Goal: Task Accomplishment & Management: Manage account settings

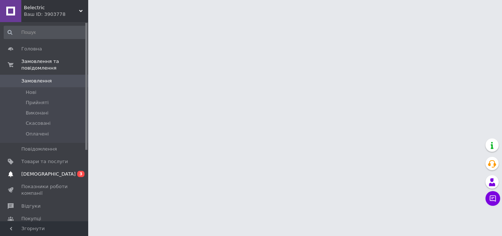
click at [70, 171] on span "0 3" at bounding box center [78, 174] width 20 height 7
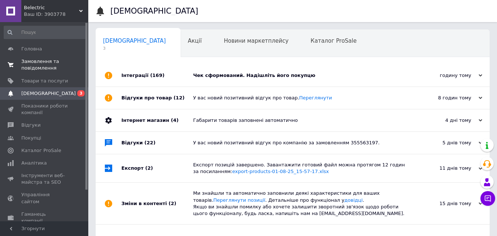
click at [55, 74] on link "Замовлення та повідомлення 0 0" at bounding box center [45, 64] width 90 height 19
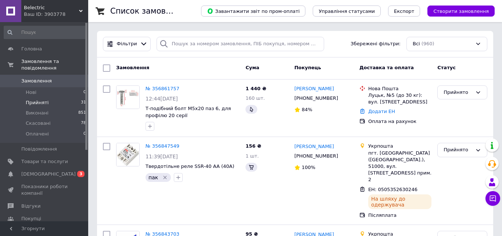
click at [47, 98] on li "Прийняті 31" at bounding box center [45, 102] width 90 height 10
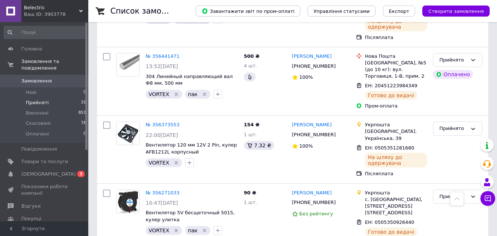
scroll to position [1994, 0]
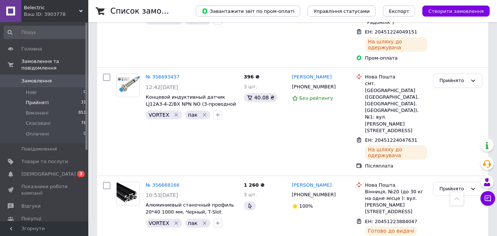
scroll to position [1184, 0]
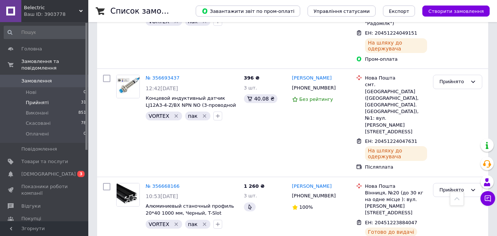
click at [62, 78] on span "Замовлення" at bounding box center [44, 81] width 47 height 7
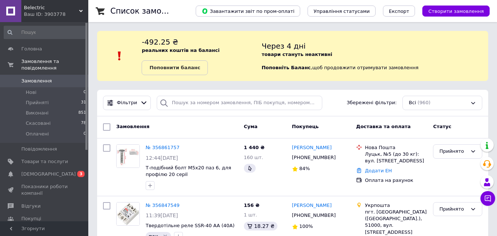
click at [39, 78] on span "Замовлення" at bounding box center [36, 81] width 31 height 7
click at [60, 78] on span "Замовлення" at bounding box center [44, 81] width 47 height 7
click at [57, 78] on span "Замовлення" at bounding box center [44, 81] width 47 height 7
click at [483, 197] on button "Чат з покупцем 2" at bounding box center [487, 198] width 15 height 15
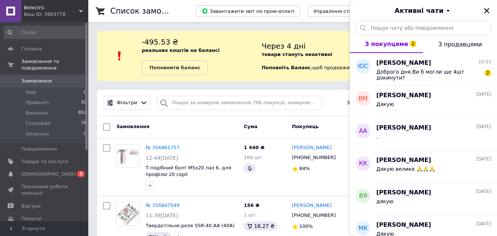
click at [488, 11] on icon "Закрити" at bounding box center [486, 10] width 7 height 7
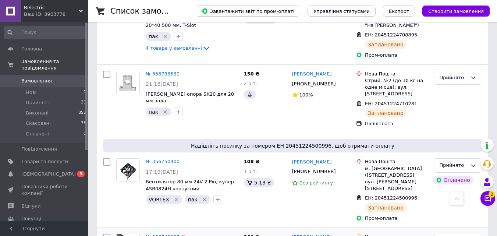
scroll to position [588, 0]
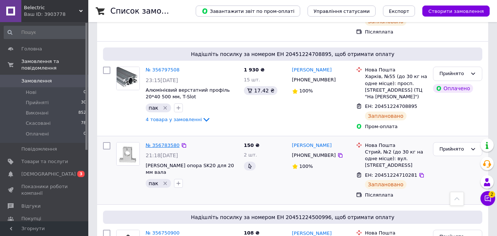
click at [165, 142] on link "№ 356783580" at bounding box center [163, 145] width 34 height 6
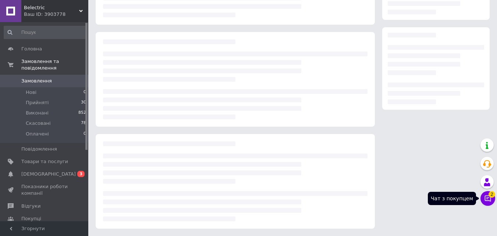
click at [487, 203] on button "Чат з покупцем 2" at bounding box center [487, 198] width 15 height 15
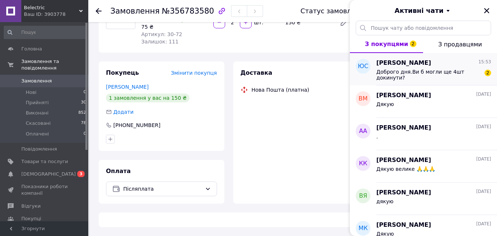
scroll to position [85, 0]
click at [423, 69] on span "Доброго дня.Ви б могли ще 4шт докинути?" at bounding box center [428, 75] width 104 height 12
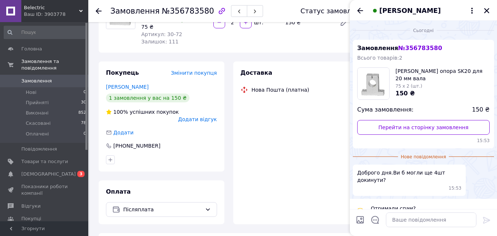
scroll to position [9, 0]
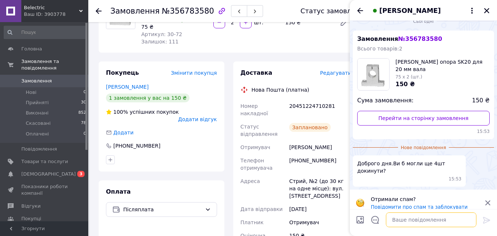
click at [444, 218] on textarea at bounding box center [431, 219] width 90 height 15
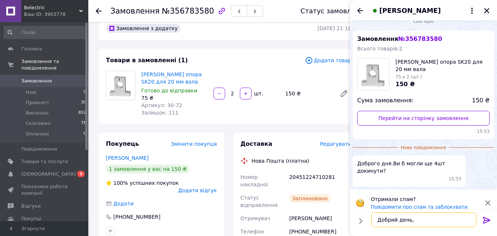
scroll to position [12, 0]
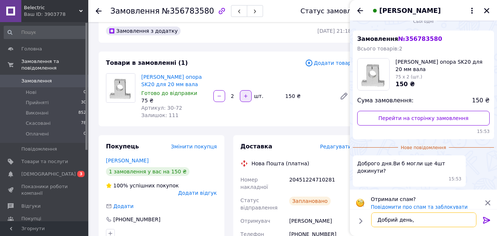
type textarea "Добрий день,"
click at [244, 99] on button "button" at bounding box center [246, 96] width 12 height 12
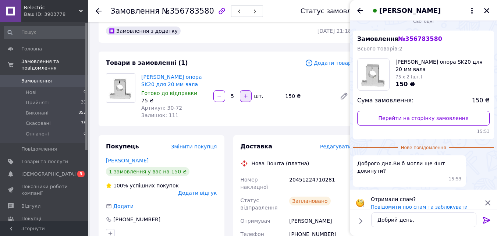
type input "6"
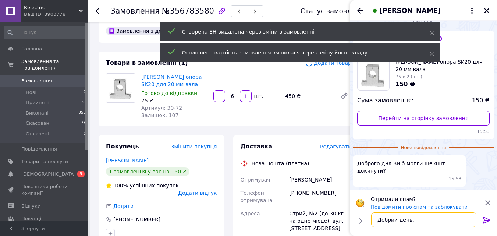
click at [424, 225] on textarea "Добрий день," at bounding box center [423, 219] width 105 height 15
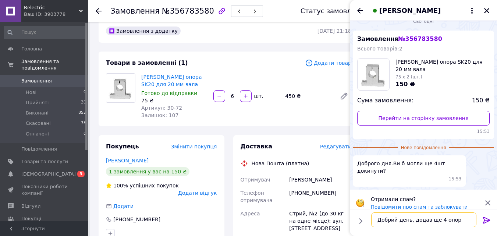
type textarea "Добрий день, додав ще 4 опори"
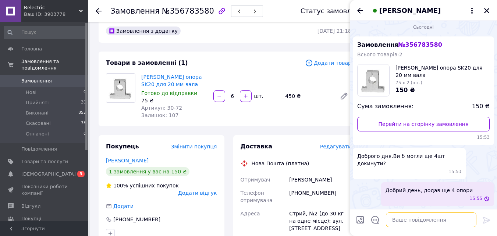
scroll to position [0, 0]
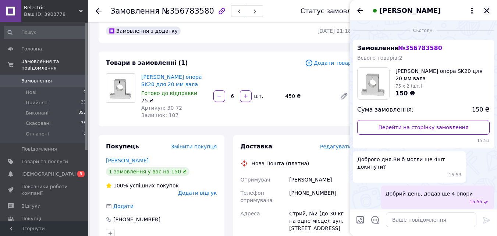
click at [483, 10] on icon "Закрити" at bounding box center [486, 10] width 7 height 7
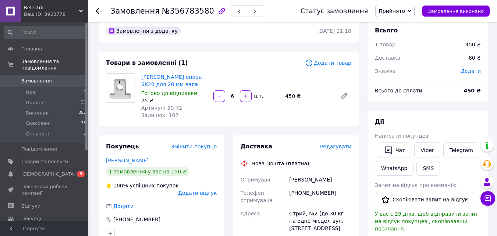
click at [51, 78] on span "Замовлення" at bounding box center [44, 81] width 47 height 7
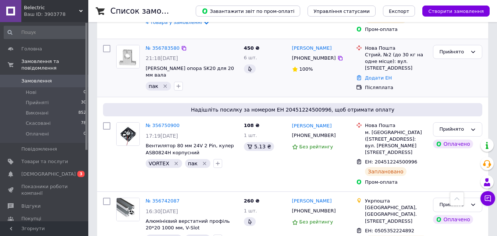
scroll to position [612, 0]
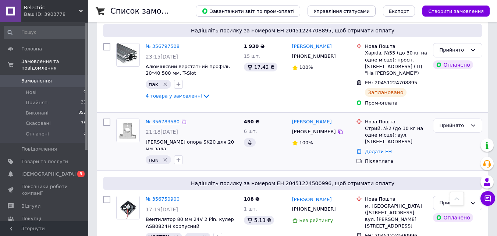
click at [162, 119] on link "№ 356783580" at bounding box center [163, 122] width 34 height 6
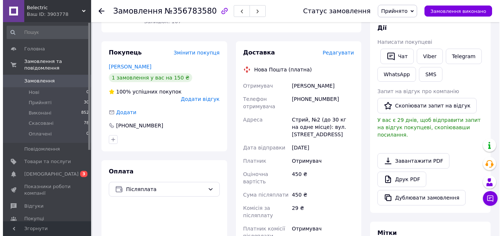
scroll to position [80, 0]
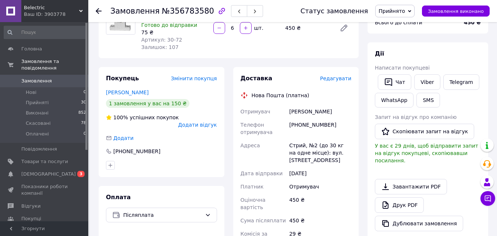
click at [333, 82] on div "Редагувати" at bounding box center [335, 78] width 31 height 7
click at [333, 81] on span "Редагувати" at bounding box center [335, 78] width 31 height 6
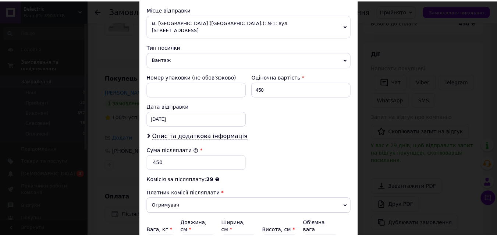
scroll to position [325, 0]
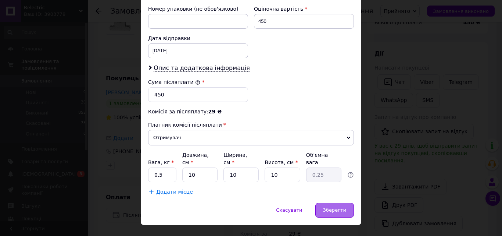
click at [345, 207] on span "Зберегти" at bounding box center [334, 210] width 23 height 6
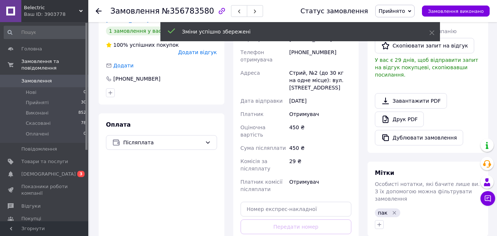
scroll to position [190, 0]
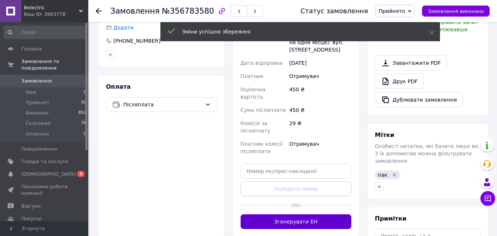
click at [309, 214] on button "Згенерувати ЕН" at bounding box center [296, 221] width 111 height 15
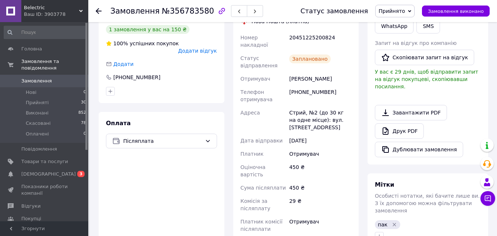
scroll to position [153, 0]
click at [483, 199] on button "Чат з покупцем" at bounding box center [487, 198] width 15 height 15
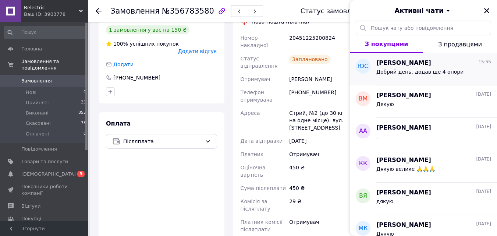
click at [416, 69] on span "Добрий день, додав ще 4 опори" at bounding box center [419, 72] width 87 height 6
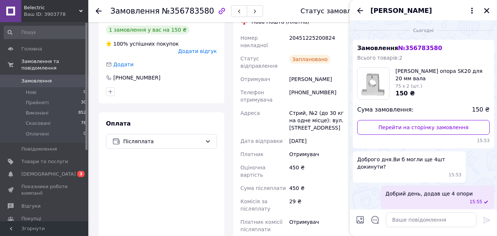
click at [446, 190] on span "Добрий день, додав ще 4 опори" at bounding box center [428, 193] width 87 height 7
click at [368, 192] on div "Добрий день, додав ще 4 опори 15:55" at bounding box center [423, 197] width 141 height 24
click at [491, 9] on div "[PERSON_NAME]" at bounding box center [423, 10] width 147 height 21
click at [485, 10] on icon "Закрити" at bounding box center [486, 10] width 7 height 7
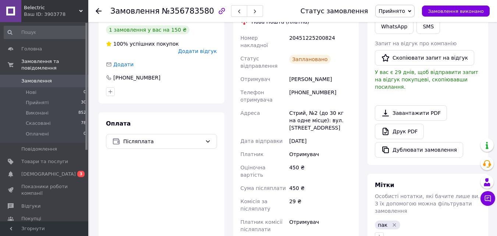
click at [71, 78] on span "0" at bounding box center [78, 81] width 20 height 7
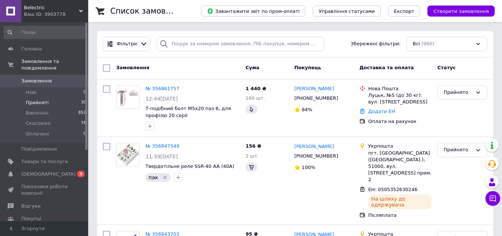
click at [40, 99] on span "Прийняті" at bounding box center [37, 102] width 23 height 7
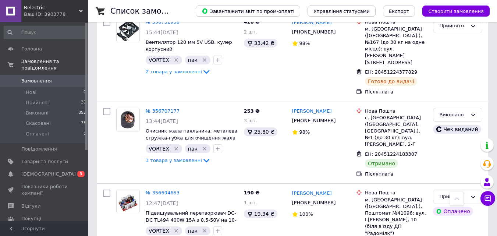
scroll to position [1030, 0]
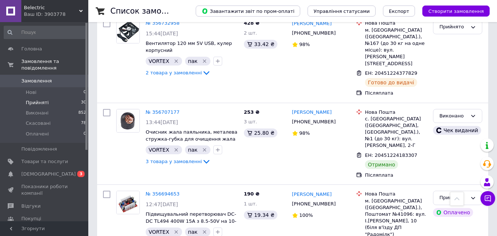
click at [45, 99] on span "Прийняті" at bounding box center [37, 102] width 23 height 7
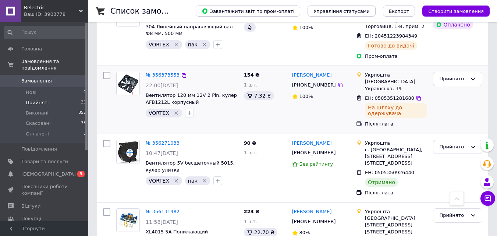
scroll to position [1912, 0]
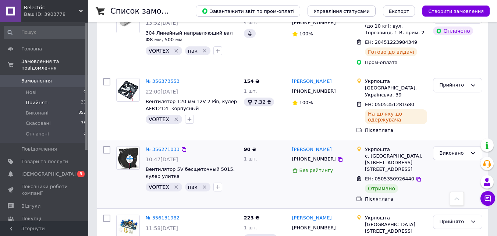
scroll to position [2072, 0]
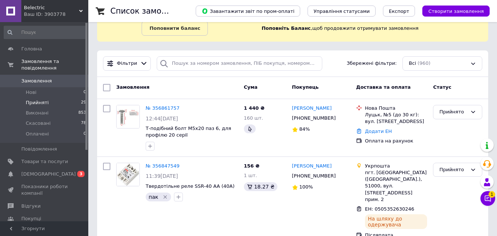
scroll to position [147, 0]
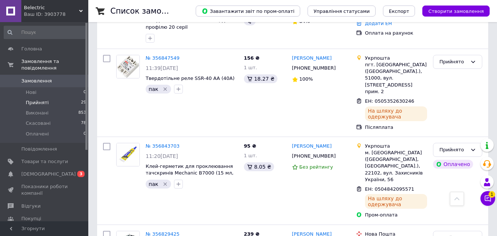
click at [46, 99] on span "Прийняті" at bounding box center [37, 102] width 23 height 7
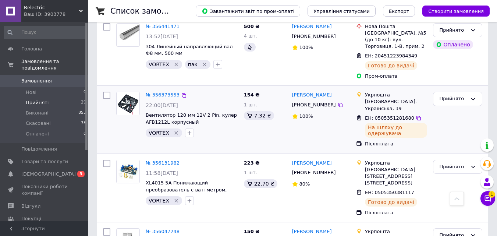
scroll to position [2084, 0]
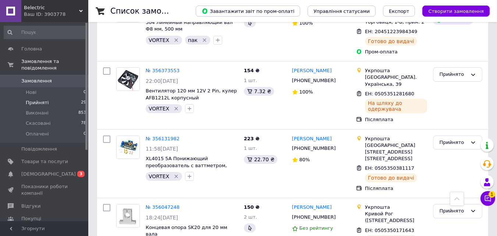
click at [32, 78] on span "Замовлення" at bounding box center [36, 81] width 31 height 7
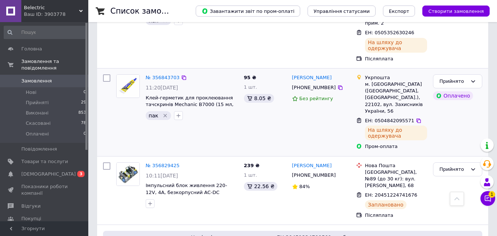
scroll to position [331, 0]
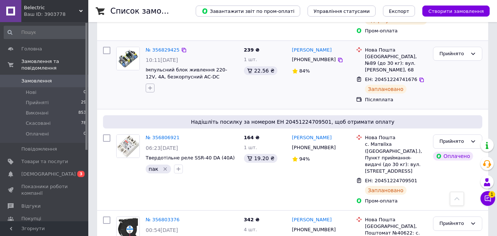
click at [148, 85] on icon "button" at bounding box center [150, 88] width 6 height 6
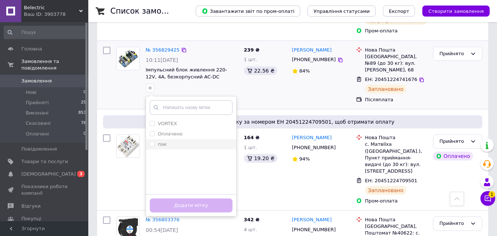
click at [162, 141] on label "пак" at bounding box center [162, 144] width 9 height 6
checkbox input "true"
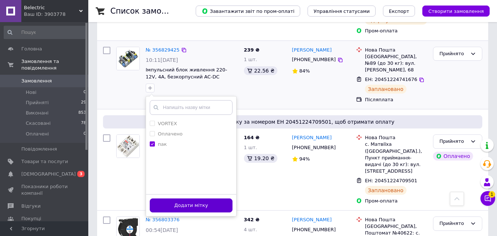
click at [192, 198] on button "Додати мітку" at bounding box center [191, 205] width 83 height 14
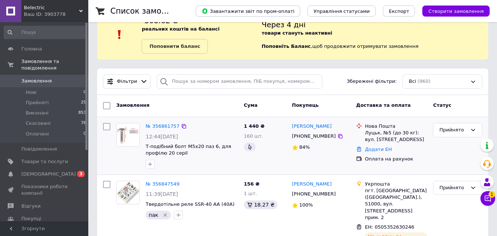
scroll to position [0, 0]
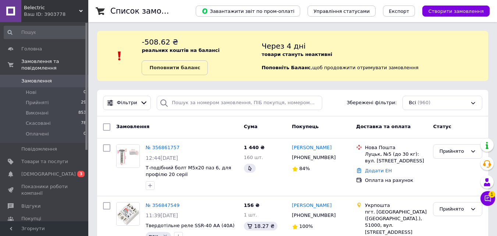
click at [51, 78] on span "Замовлення" at bounding box center [44, 81] width 47 height 7
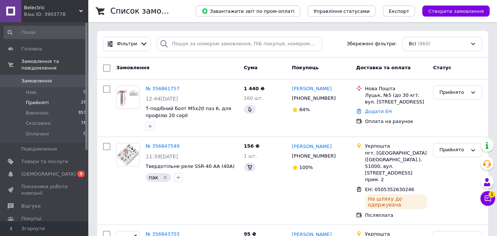
click at [51, 97] on li "Прийняті 29" at bounding box center [45, 102] width 90 height 10
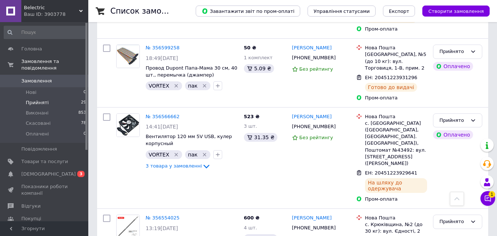
scroll to position [1655, 0]
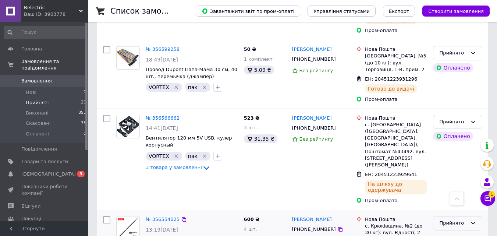
click at [468, 216] on div "Прийнято" at bounding box center [457, 223] width 49 height 14
click at [466, 232] on li "Виконано" at bounding box center [457, 239] width 49 height 14
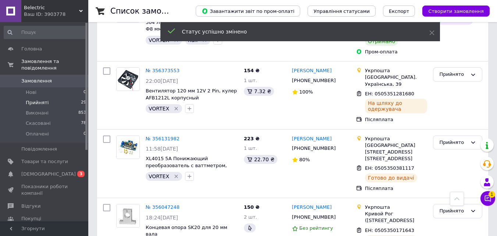
scroll to position [74, 0]
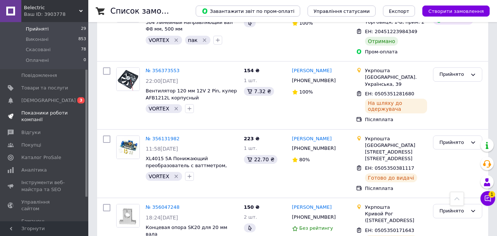
click at [53, 113] on span "Показники роботи компанії" at bounding box center [44, 116] width 47 height 13
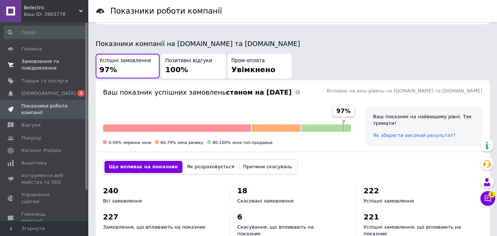
click at [56, 64] on span "Замовлення та повідомлення" at bounding box center [44, 64] width 47 height 13
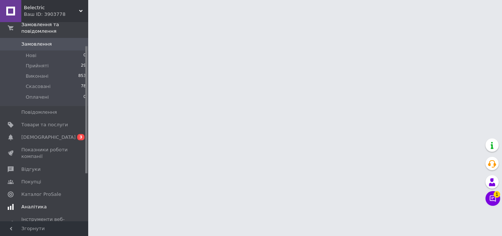
click at [47, 203] on span "Аналітика" at bounding box center [44, 206] width 47 height 7
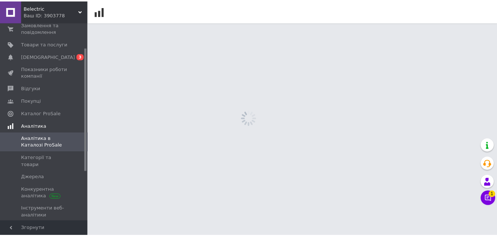
scroll to position [40, 0]
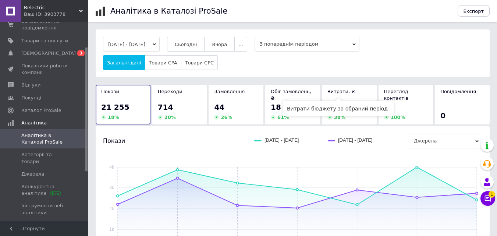
click at [332, 93] on span "Витрати, ₴" at bounding box center [341, 92] width 28 height 6
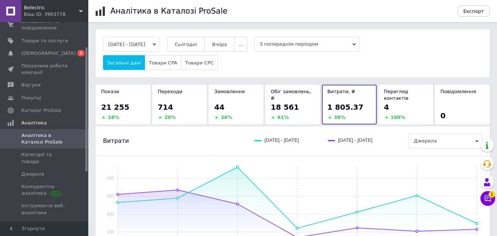
click at [288, 114] on div "61 %" at bounding box center [293, 117] width 44 height 7
